Goal: Task Accomplishment & Management: Manage account settings

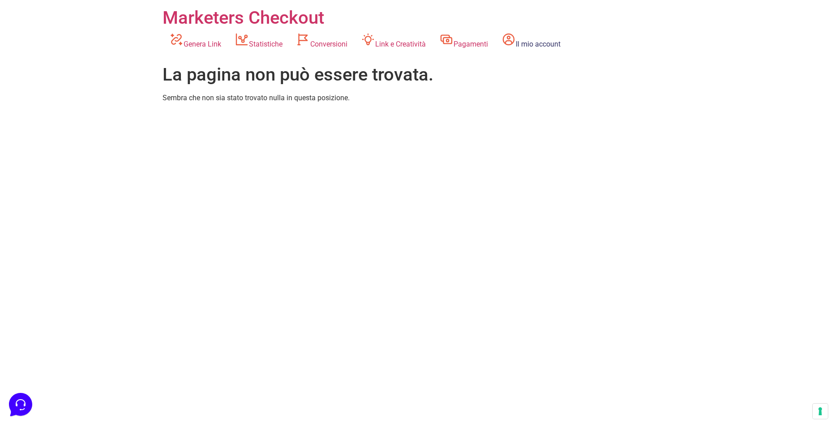
click at [556, 42] on link "Il mio account" at bounding box center [531, 41] width 73 height 25
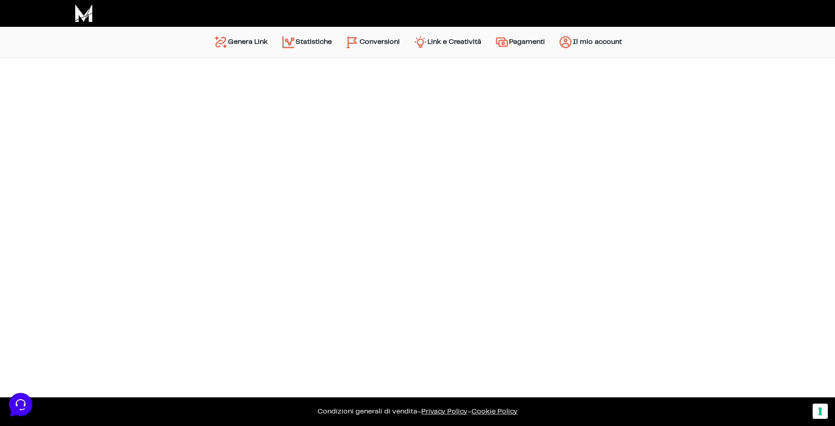
click at [525, 44] on link "Pagamenti" at bounding box center [520, 41] width 64 height 21
click at [521, 42] on link "Pagamenti" at bounding box center [520, 41] width 64 height 21
click at [467, 43] on link "Link e Creatività" at bounding box center [446, 41] width 81 height 21
click at [604, 41] on link "Il mio account" at bounding box center [589, 41] width 77 height 21
click at [20, 403] on icon at bounding box center [19, 403] width 23 height 23
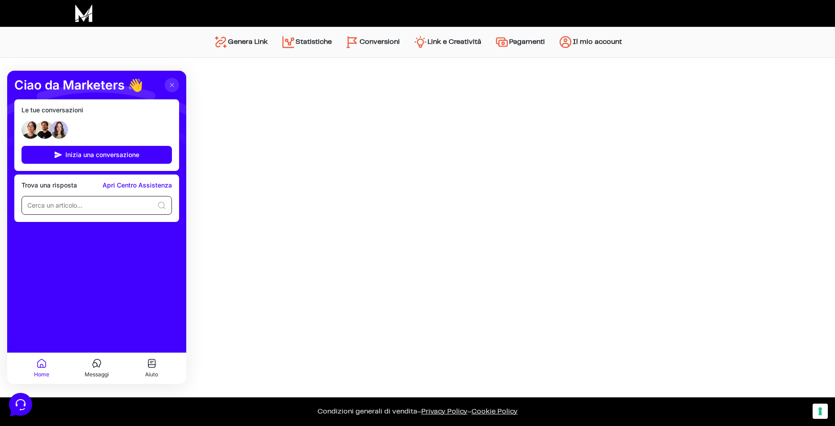
click at [106, 207] on input at bounding box center [90, 205] width 126 height 9
click at [253, 42] on link "Genera Link" at bounding box center [241, 41] width 68 height 21
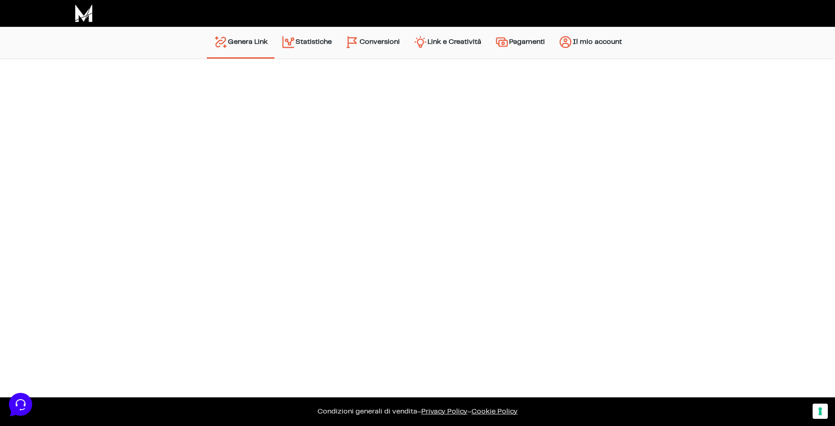
click at [87, 17] on img at bounding box center [84, 13] width 18 height 18
click at [251, 40] on link "Genera Link" at bounding box center [241, 41] width 68 height 21
click at [311, 42] on link "Statistiche" at bounding box center [306, 42] width 64 height 23
click at [376, 40] on link "Conversioni" at bounding box center [372, 41] width 68 height 21
click at [824, 413] on button "Le tue preferenze relative al consenso per le tecnologie di tracciamento" at bounding box center [819, 411] width 15 height 15
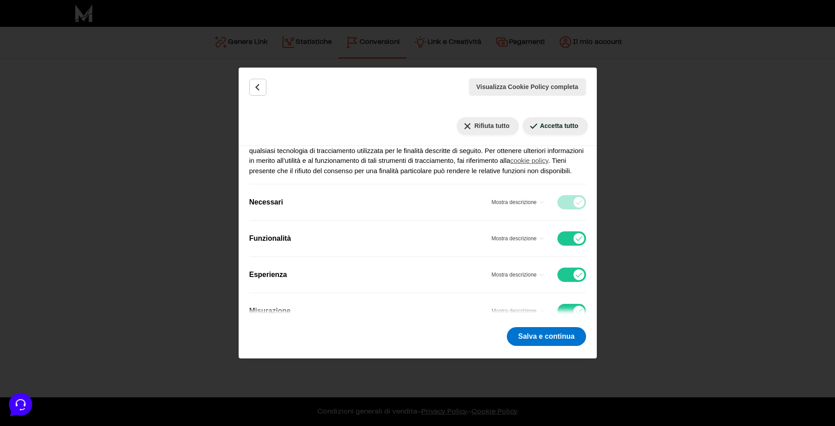
scroll to position [248, 0]
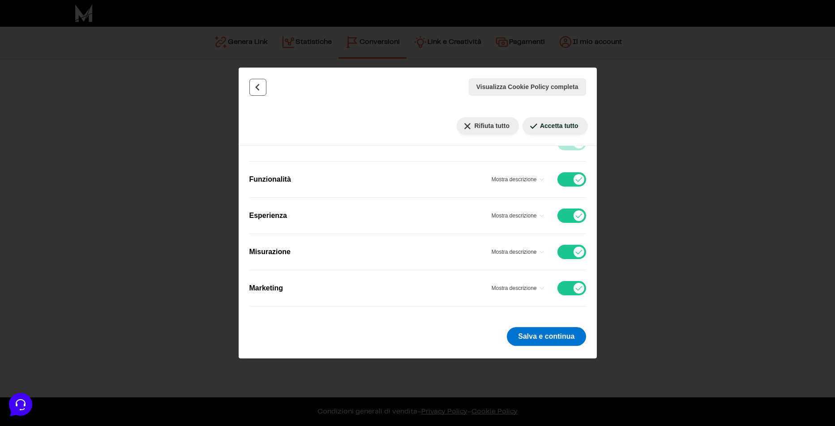
click at [260, 85] on icon "Indietro" at bounding box center [257, 87] width 9 height 9
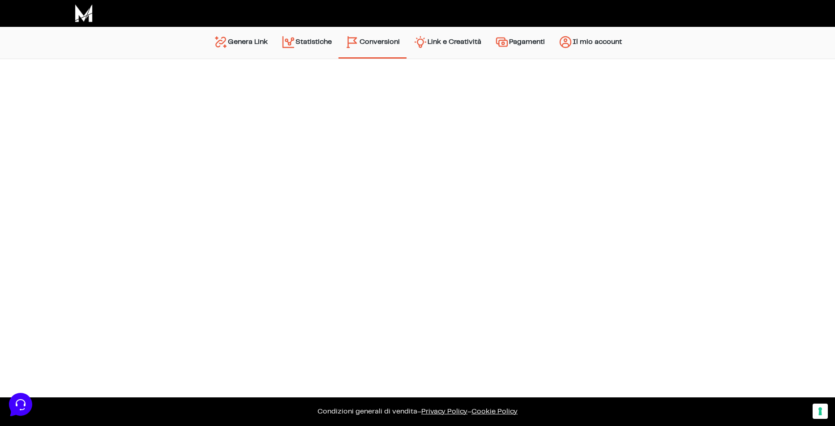
click at [533, 43] on link "Pagamenti" at bounding box center [520, 42] width 64 height 23
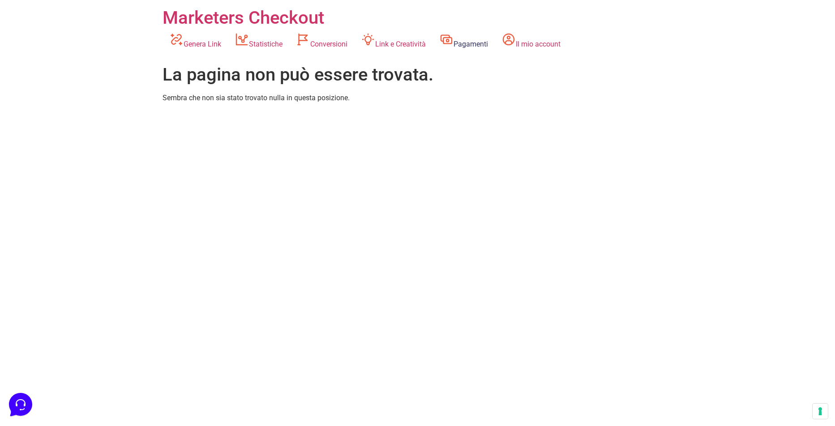
click at [484, 44] on link "Pagamenti" at bounding box center [463, 41] width 62 height 25
